Goal: Information Seeking & Learning: Find specific fact

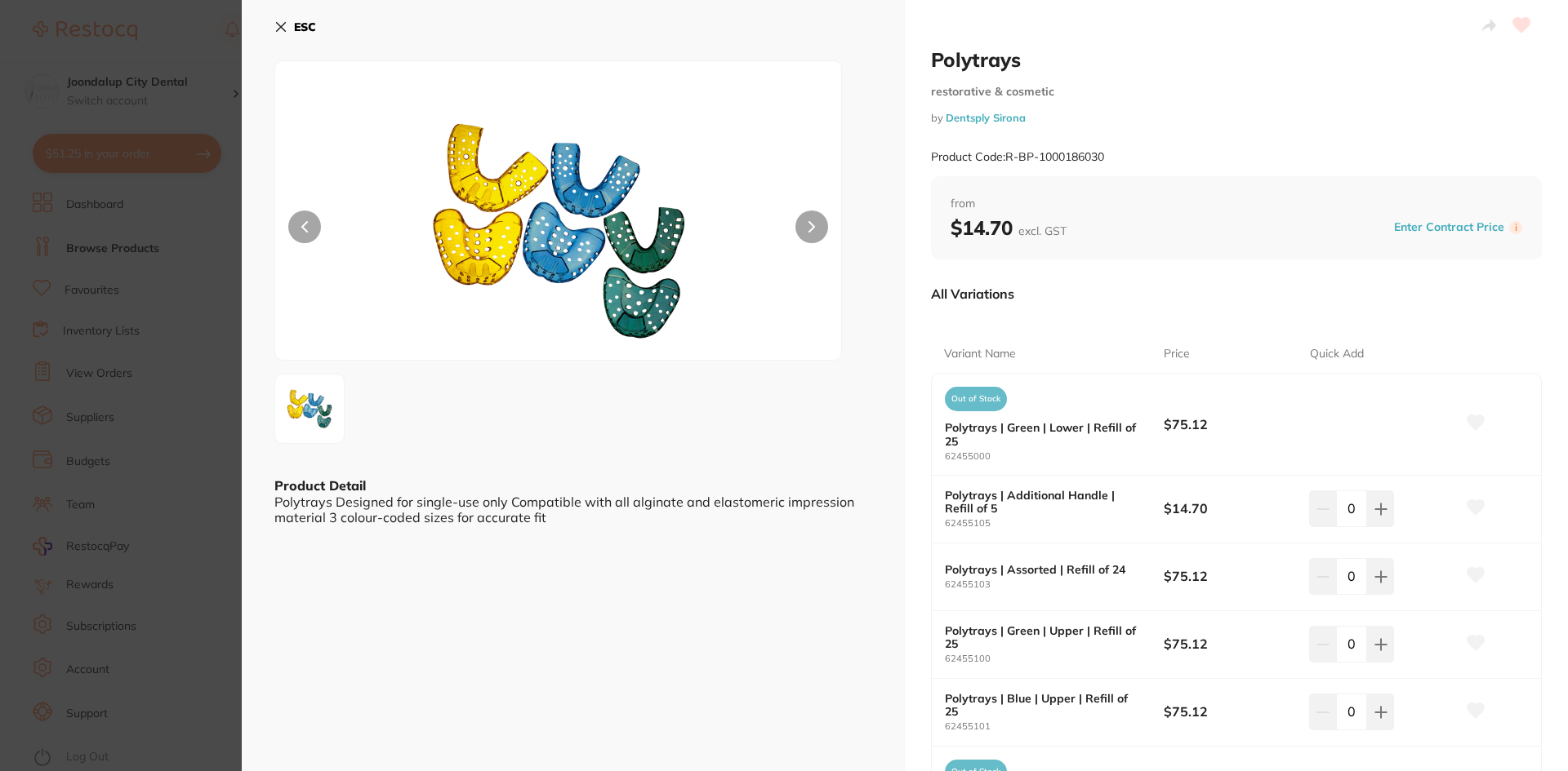
click at [279, 27] on icon at bounding box center [281, 27] width 13 height 13
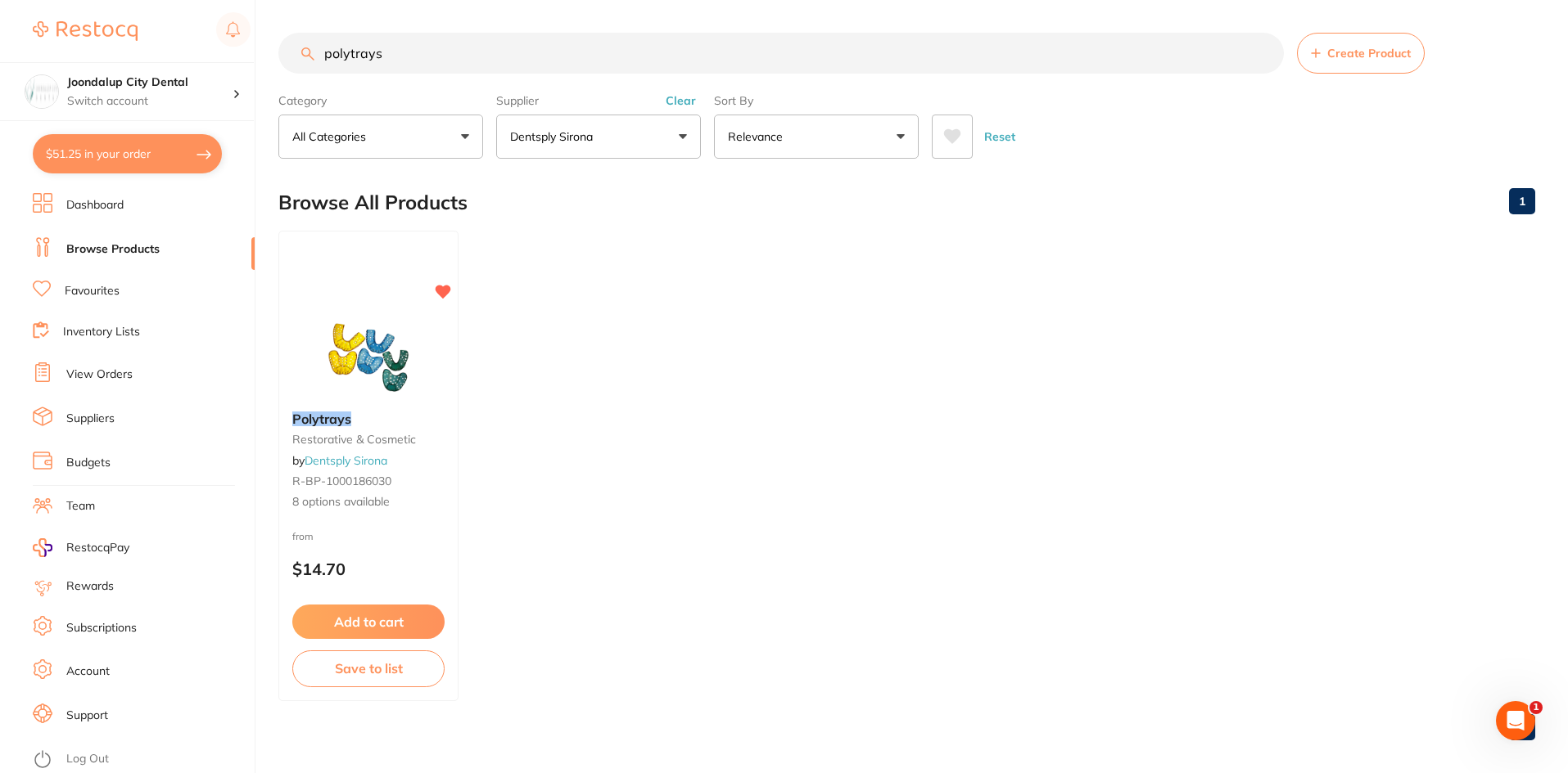
click at [671, 100] on button "Clear" at bounding box center [680, 101] width 40 height 15
drag, startPoint x: 516, startPoint y: 55, endPoint x: 183, endPoint y: 98, distance: 335.8
click at [183, 98] on div "$51.25 Joondalup City Dental Switch account Joondalup City Dental $51.25 in you…" at bounding box center [784, 386] width 1568 height 773
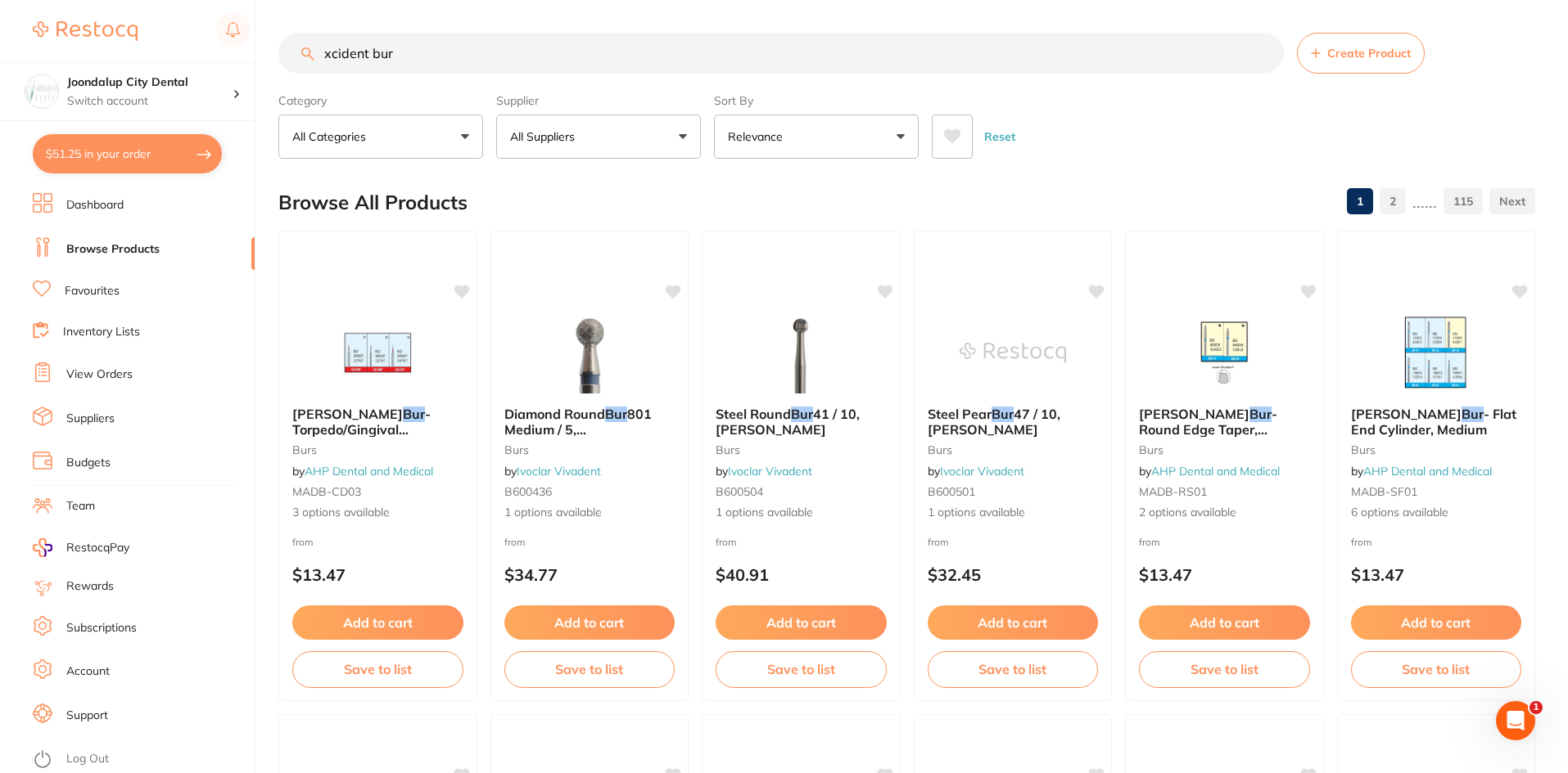
click at [679, 144] on button "All Suppliers" at bounding box center [598, 136] width 204 height 44
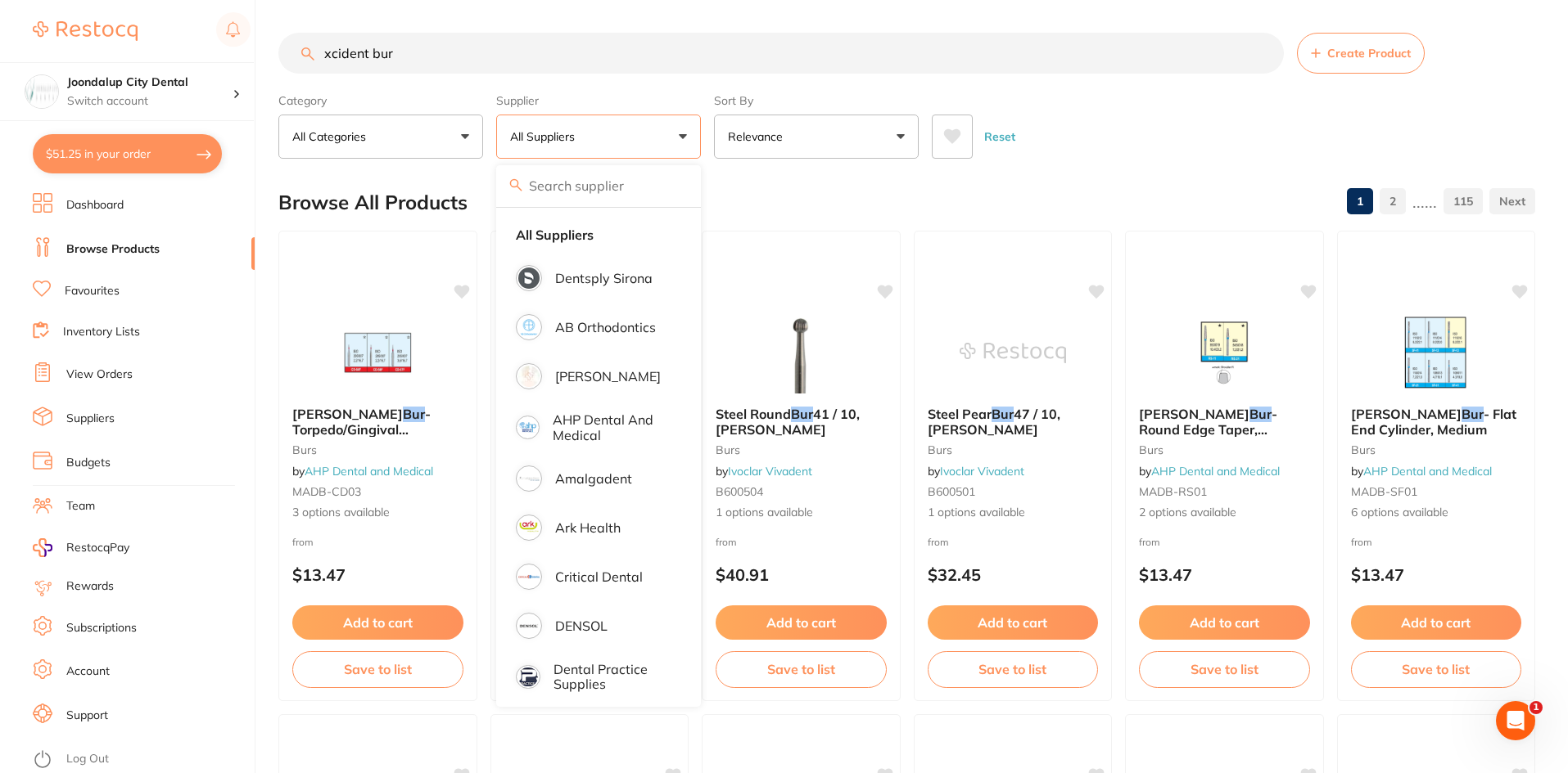
click at [339, 54] on input "xcident bur" at bounding box center [781, 53] width 1006 height 41
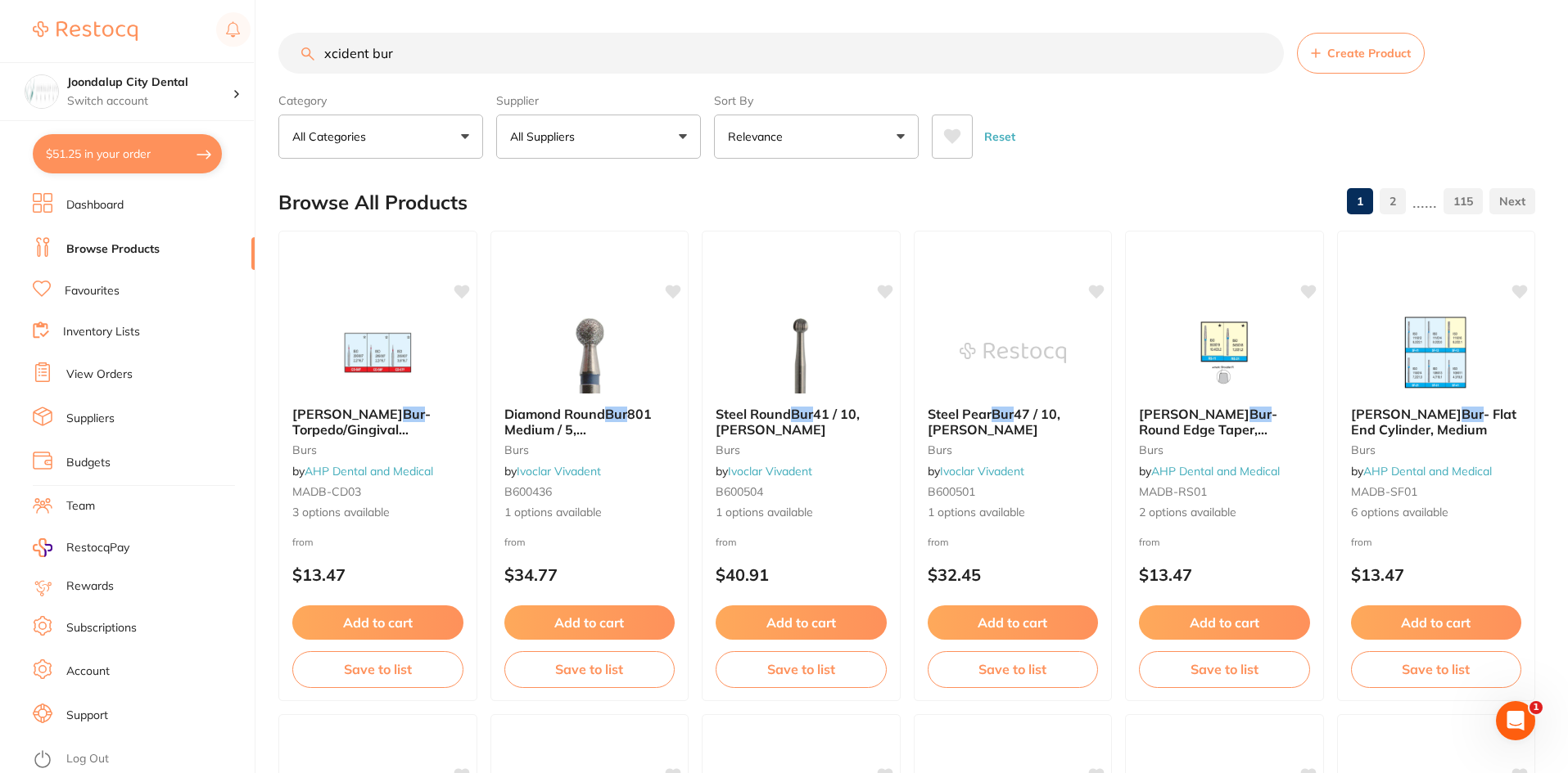
click at [340, 53] on input "xcident bur" at bounding box center [781, 53] width 1006 height 41
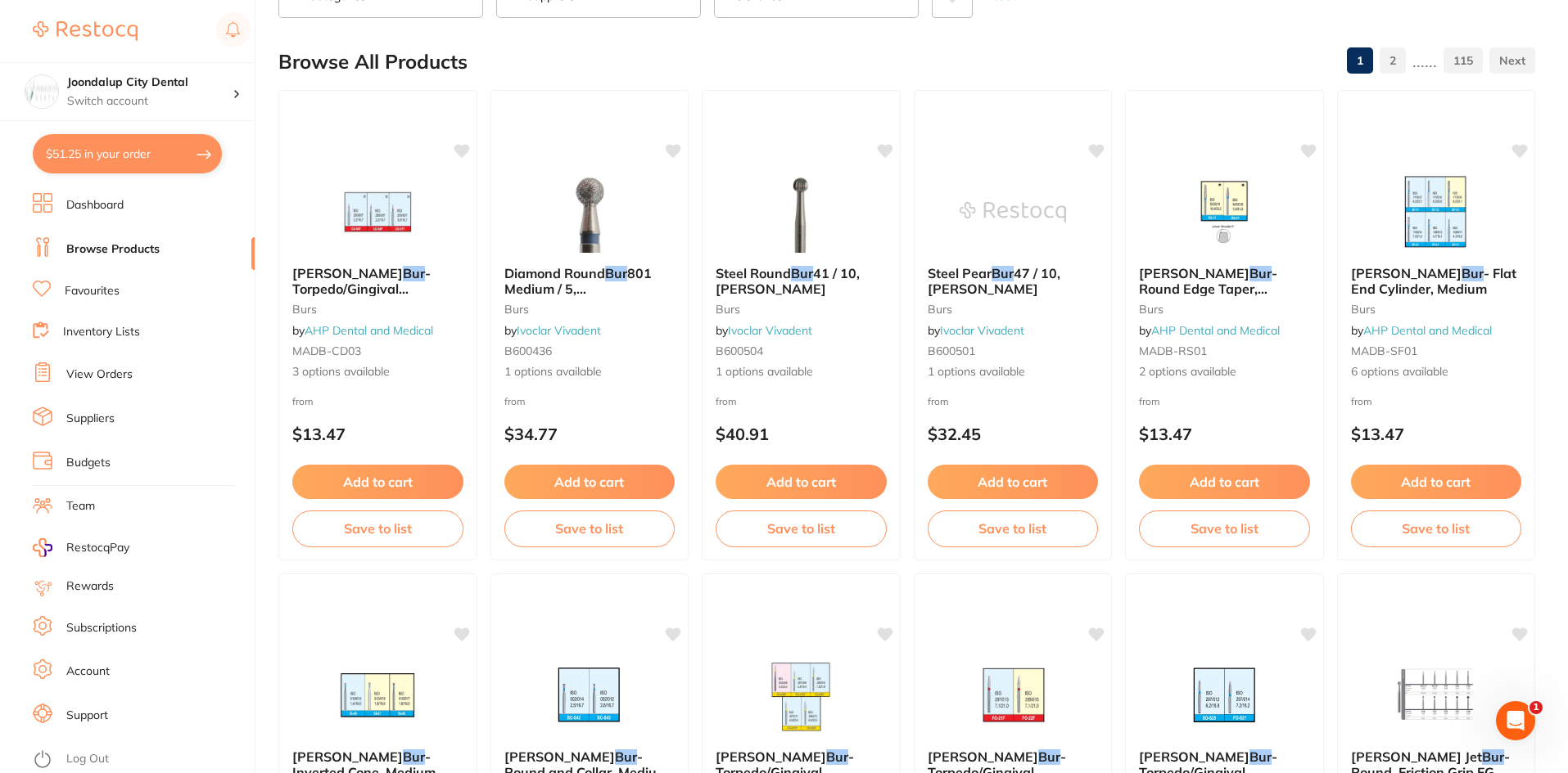
scroll to position [36, 0]
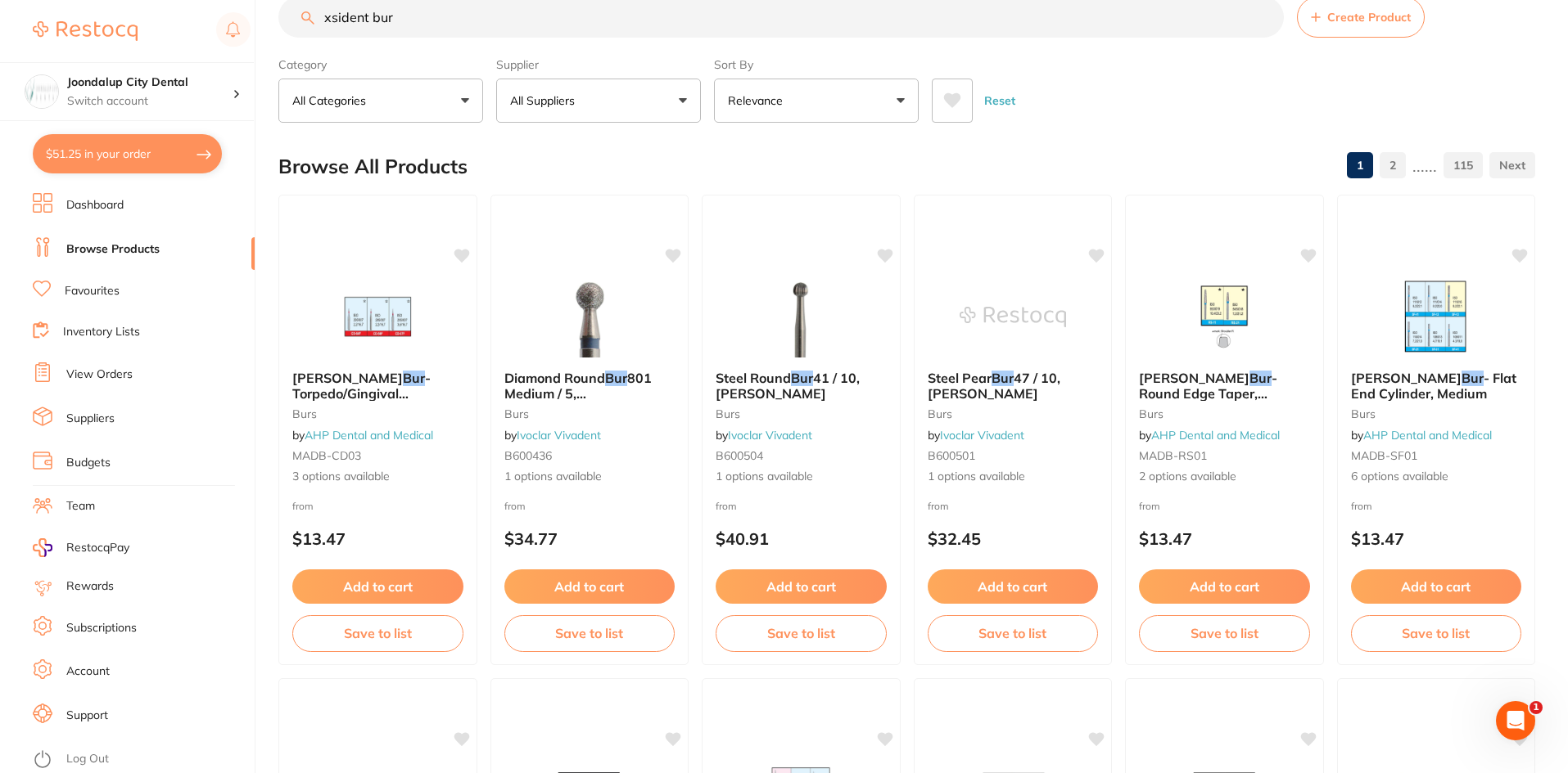
drag, startPoint x: 464, startPoint y: 15, endPoint x: 295, endPoint y: 21, distance: 169.1
click at [295, 21] on input "xsident bur" at bounding box center [781, 18] width 1006 height 41
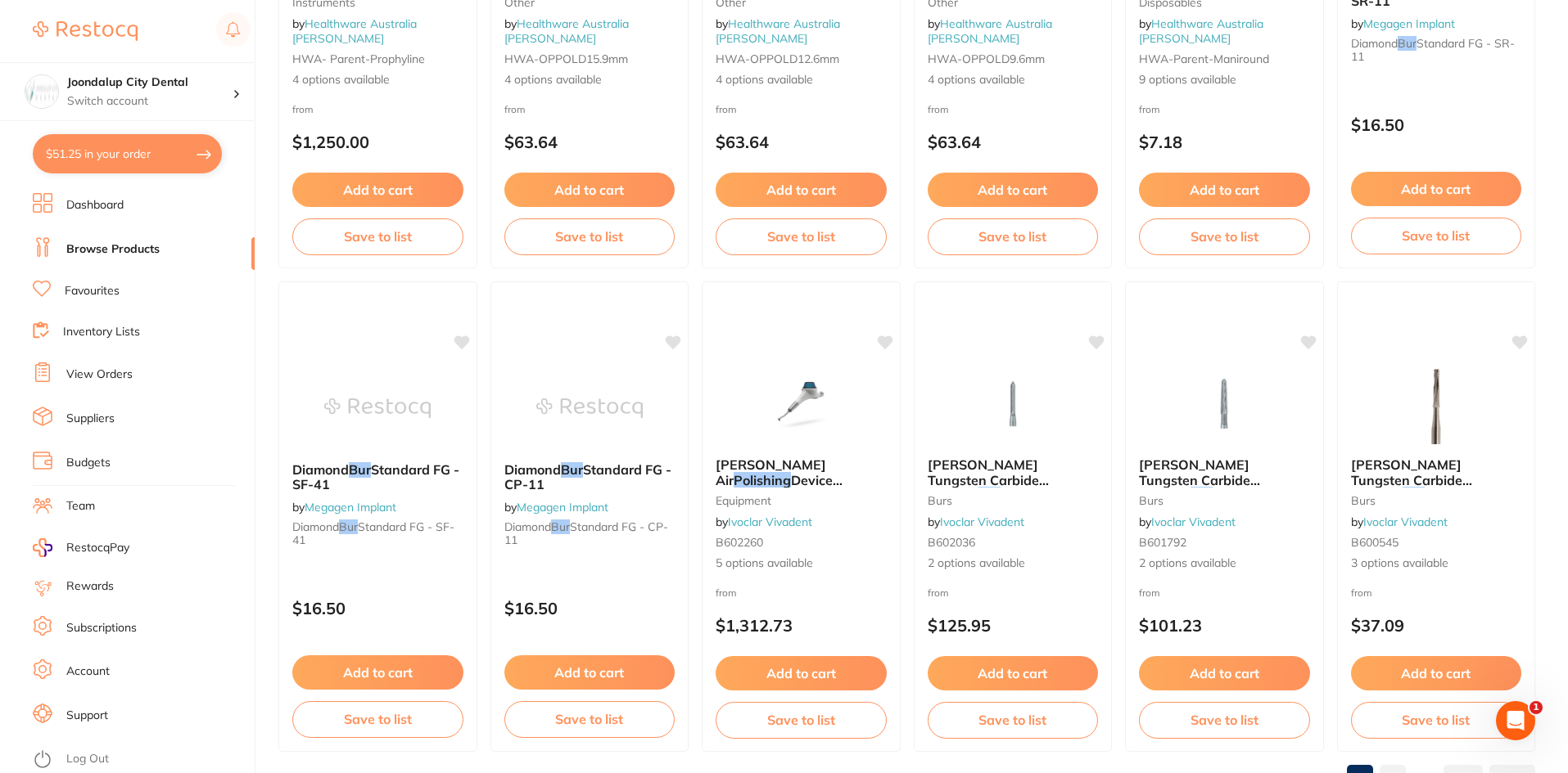
scroll to position [3882, 0]
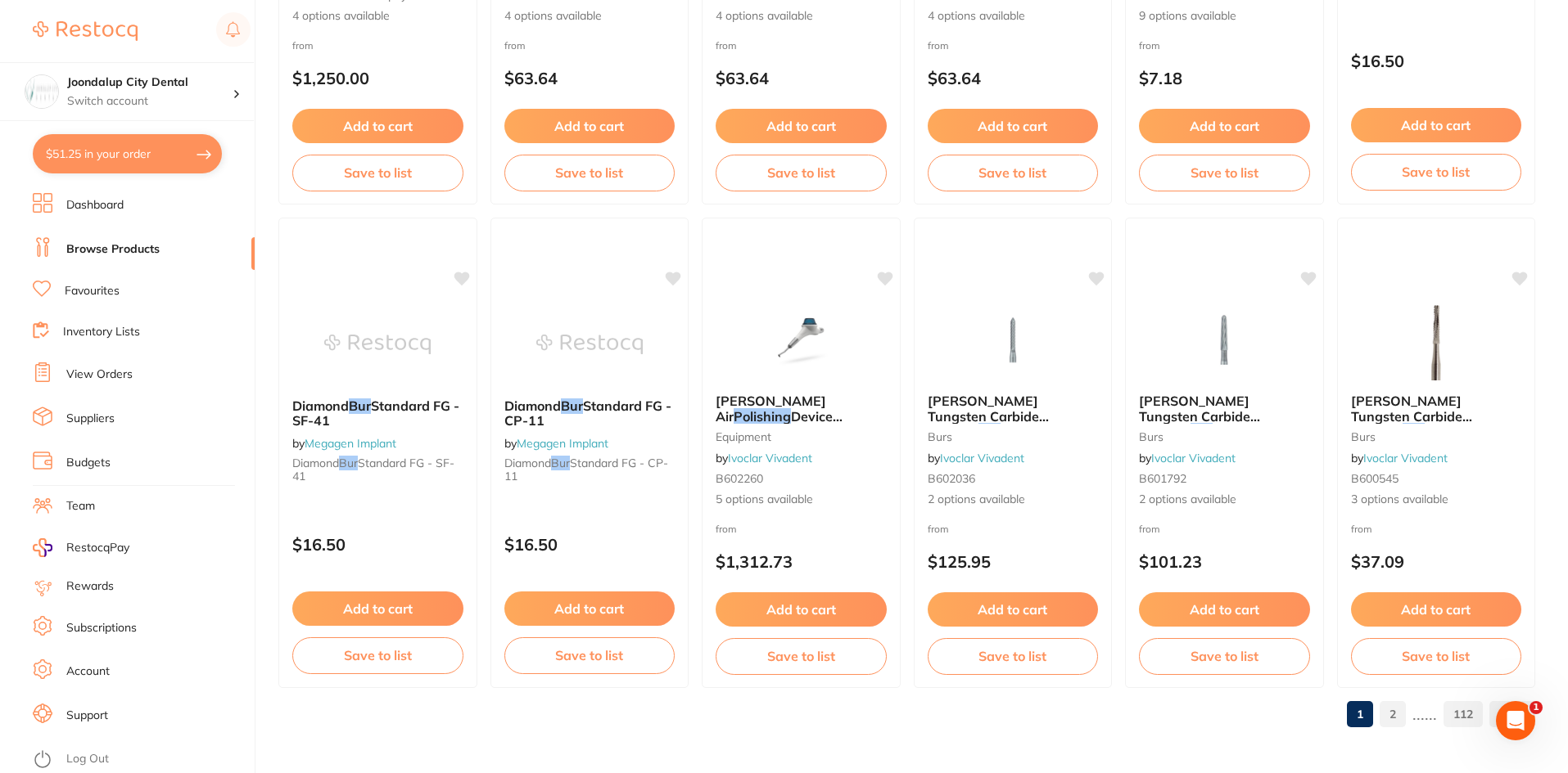
type input "polishing bur"
click at [1391, 712] on link "2" at bounding box center [1393, 714] width 26 height 33
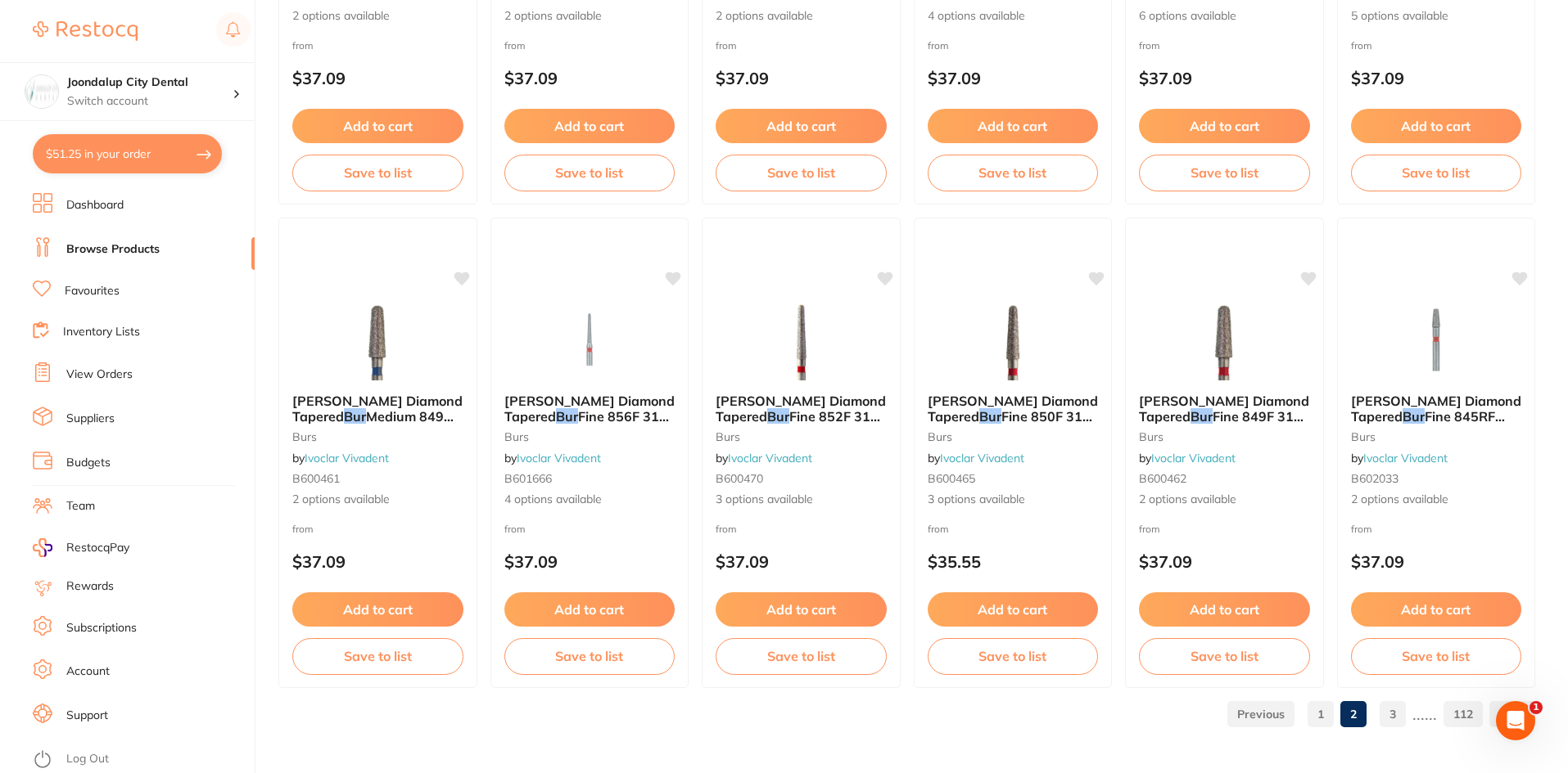
click at [1396, 713] on link "3" at bounding box center [1393, 714] width 26 height 33
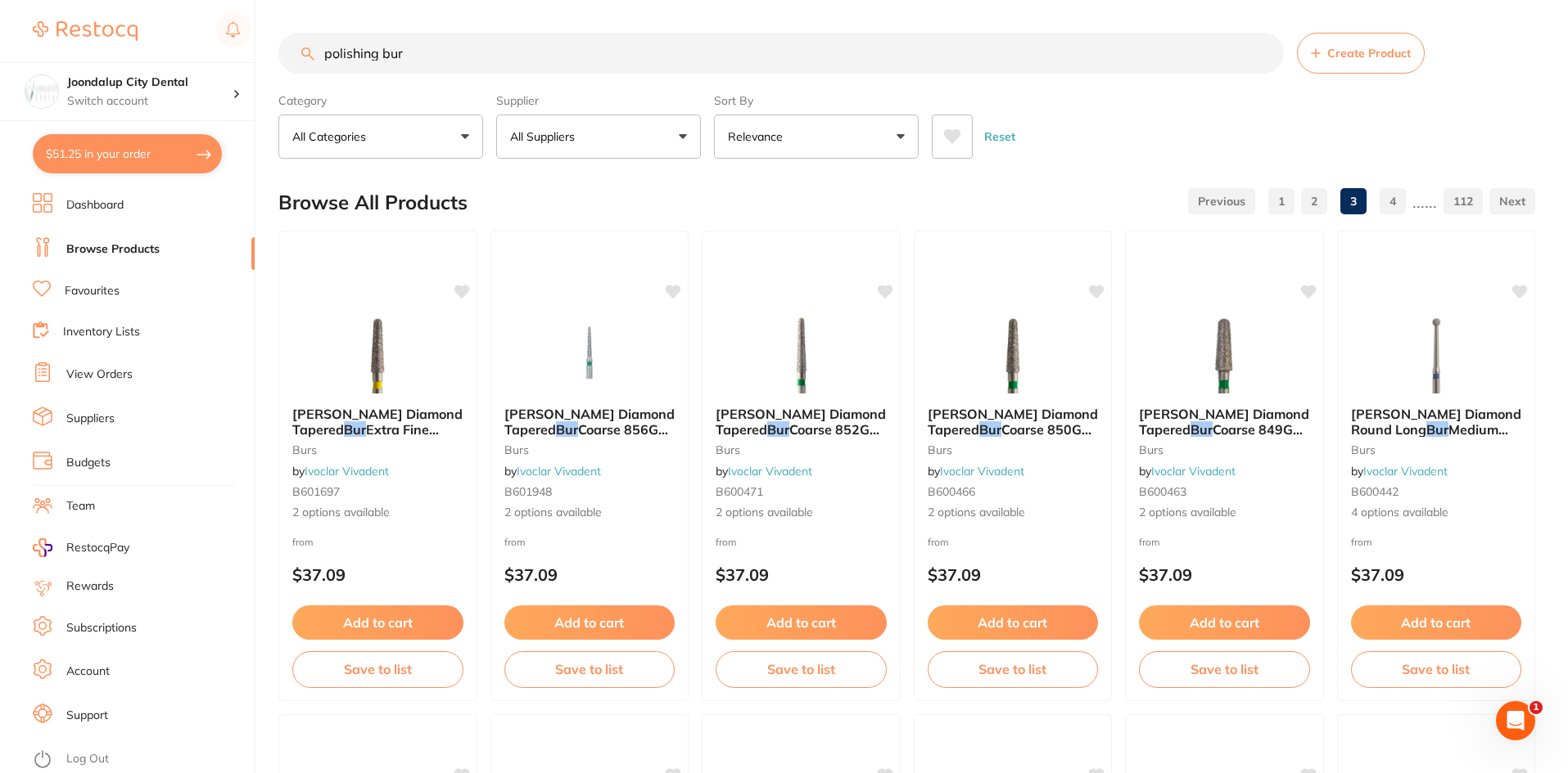
scroll to position [0, 0]
click at [446, 138] on button "All Categories" at bounding box center [381, 136] width 204 height 44
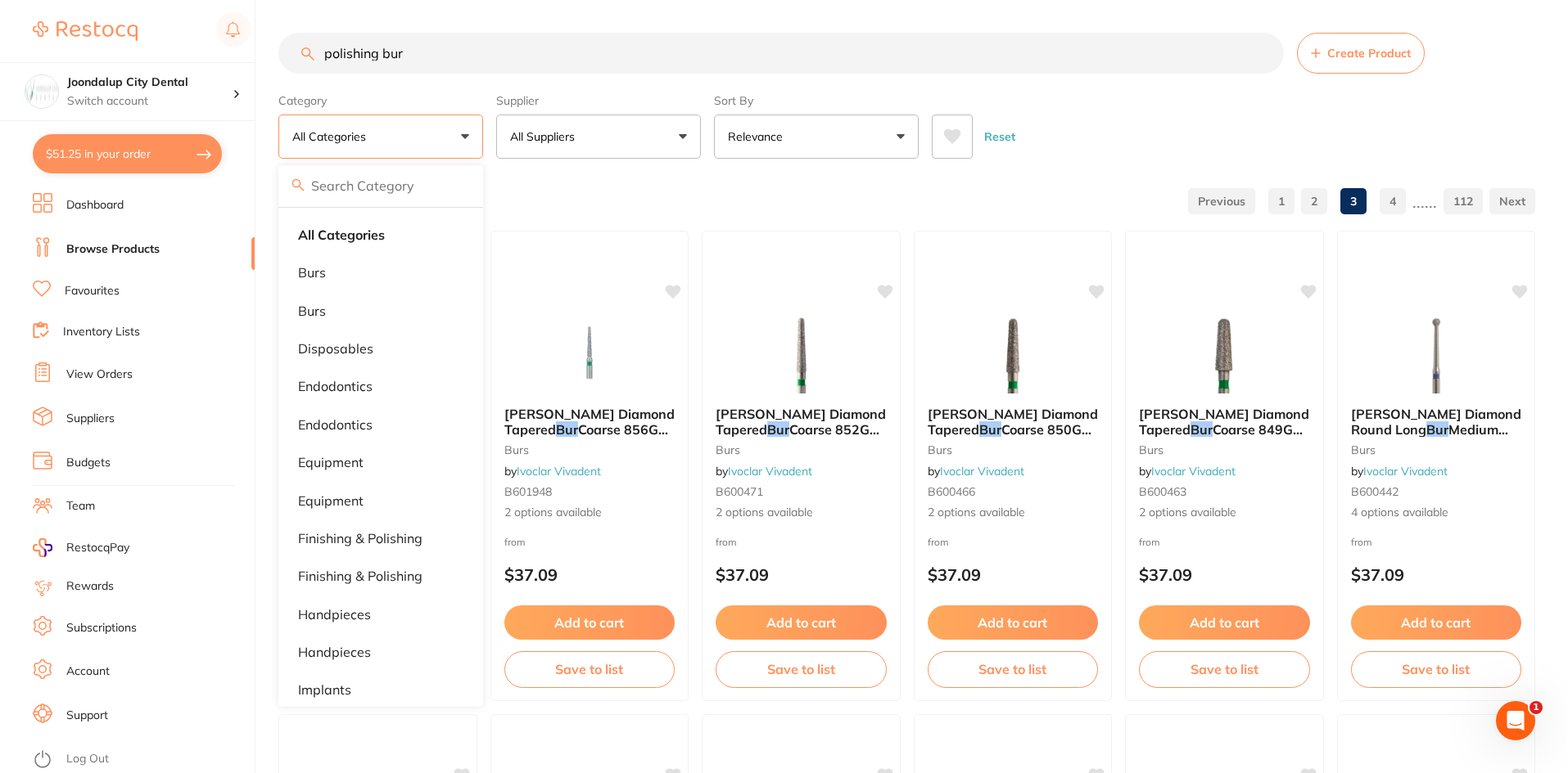
drag, startPoint x: 621, startPoint y: 38, endPoint x: 634, endPoint y: 54, distance: 20.6
click at [622, 38] on input "polishing bur" at bounding box center [781, 53] width 1006 height 41
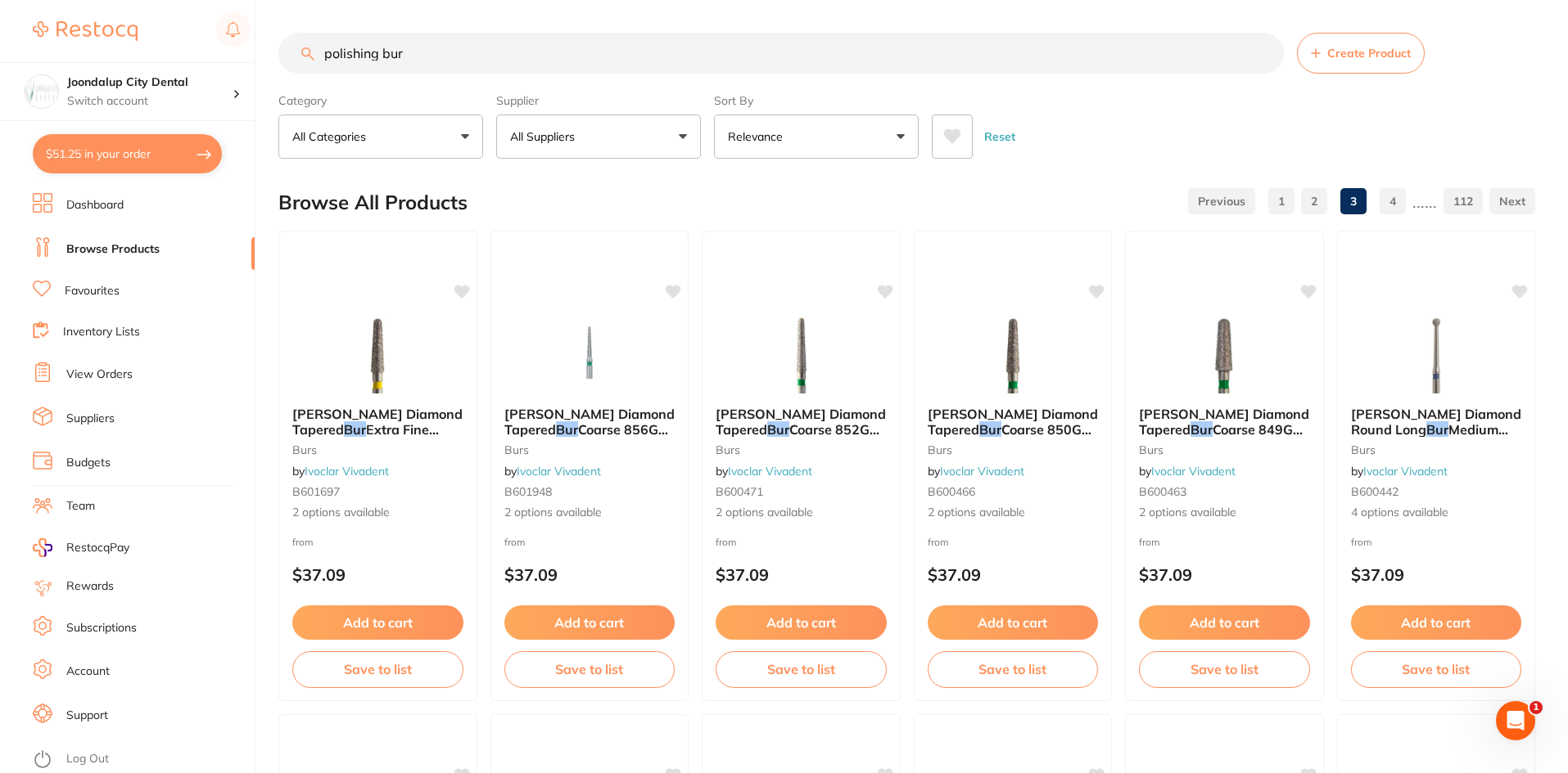
click at [624, 137] on button "All Suppliers" at bounding box center [598, 136] width 204 height 44
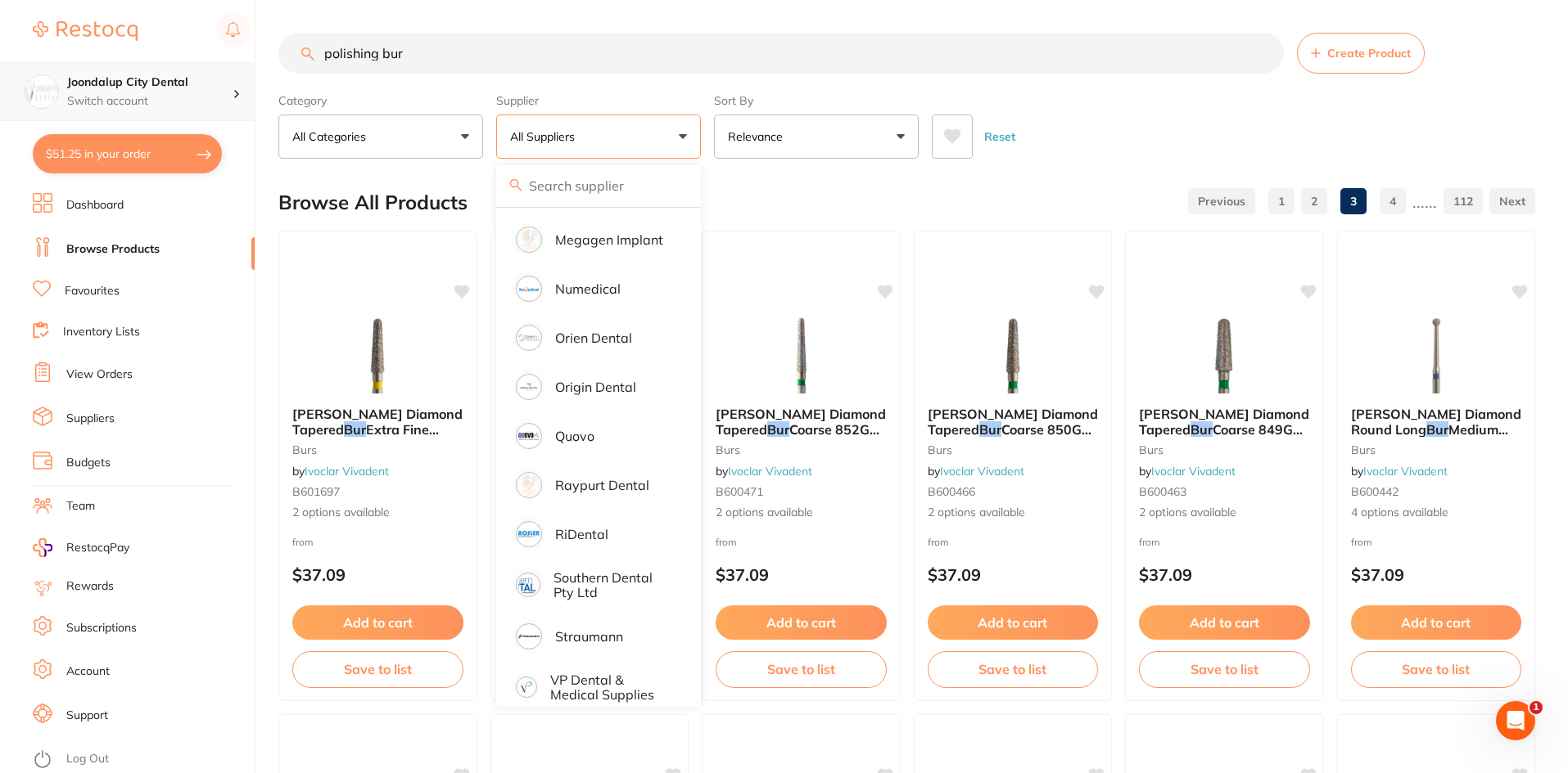
scroll to position [1, 0]
drag, startPoint x: 475, startPoint y: 36, endPoint x: 127, endPoint y: 71, distance: 349.8
click at [127, 71] on div "$51.25 Joondalup City Dental Switch account Joondalup City Dental $51.25 in you…" at bounding box center [784, 386] width 1568 height 773
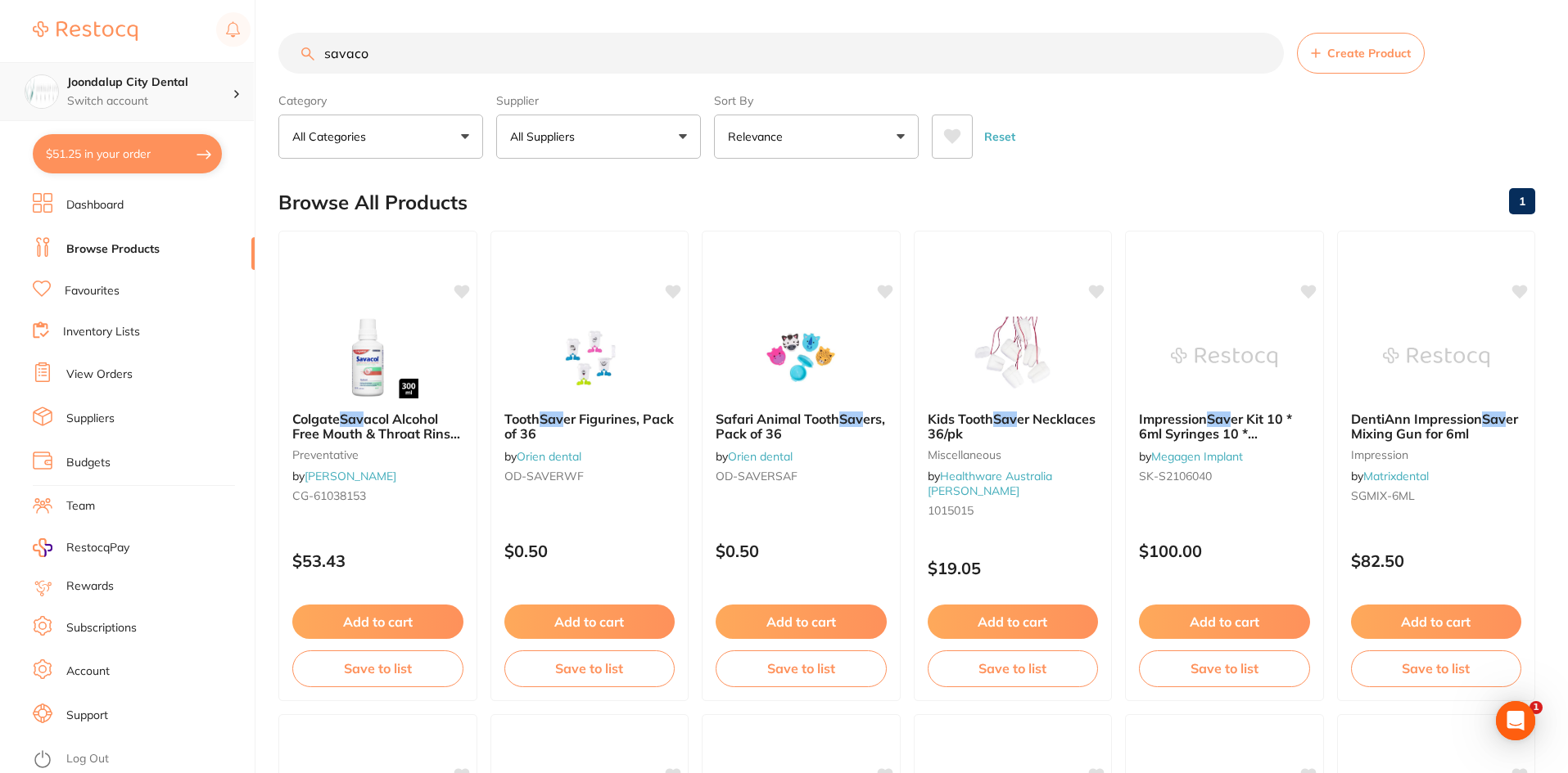
scroll to position [0, 0]
type input "savacol"
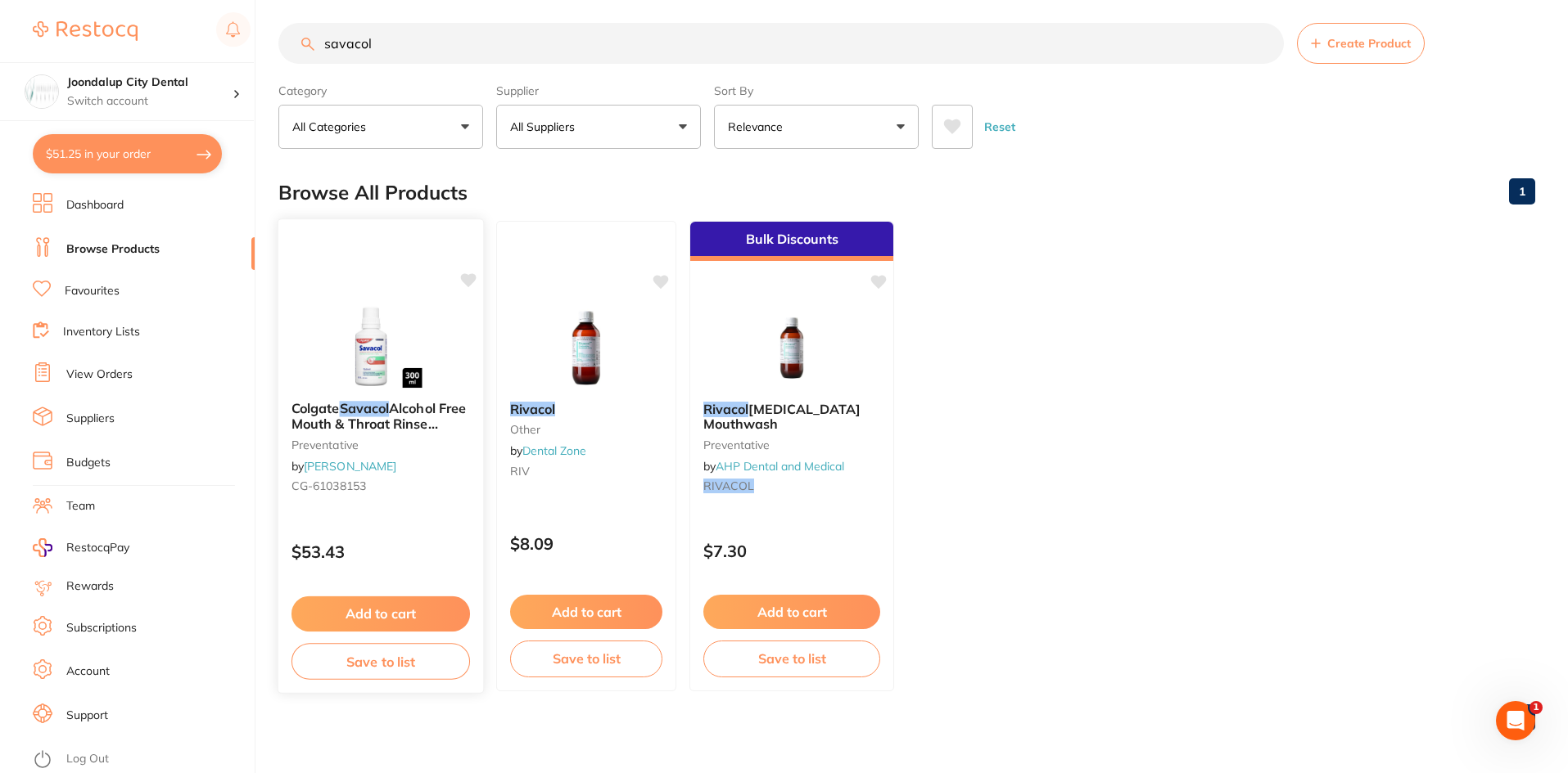
scroll to position [13, 0]
